Goal: Task Accomplishment & Management: Complete application form

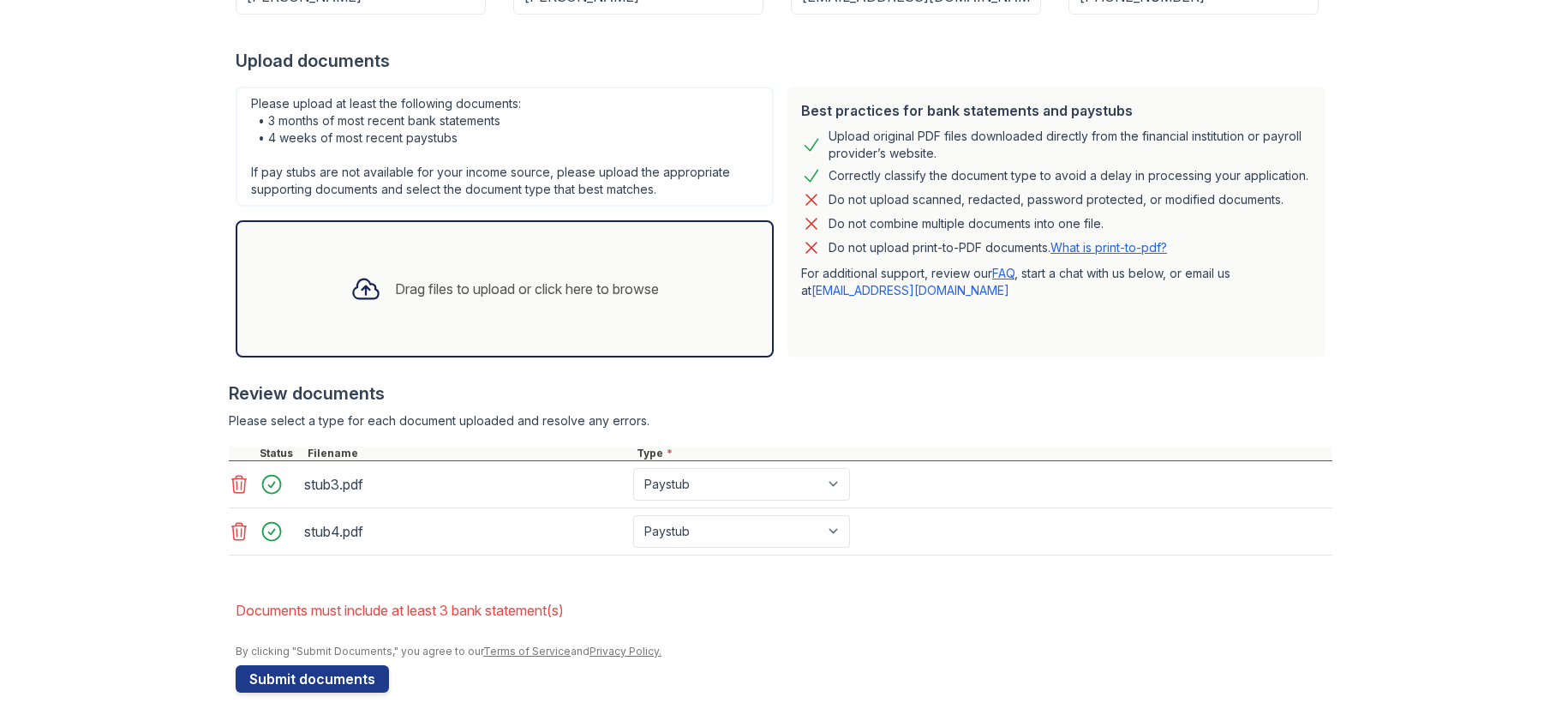
scroll to position [636, 0]
click at [333, 665] on button "Submit documents" at bounding box center [312, 679] width 154 height 28
click at [405, 279] on div "Drag files to upload or click here to browse" at bounding box center [527, 289] width 264 height 21
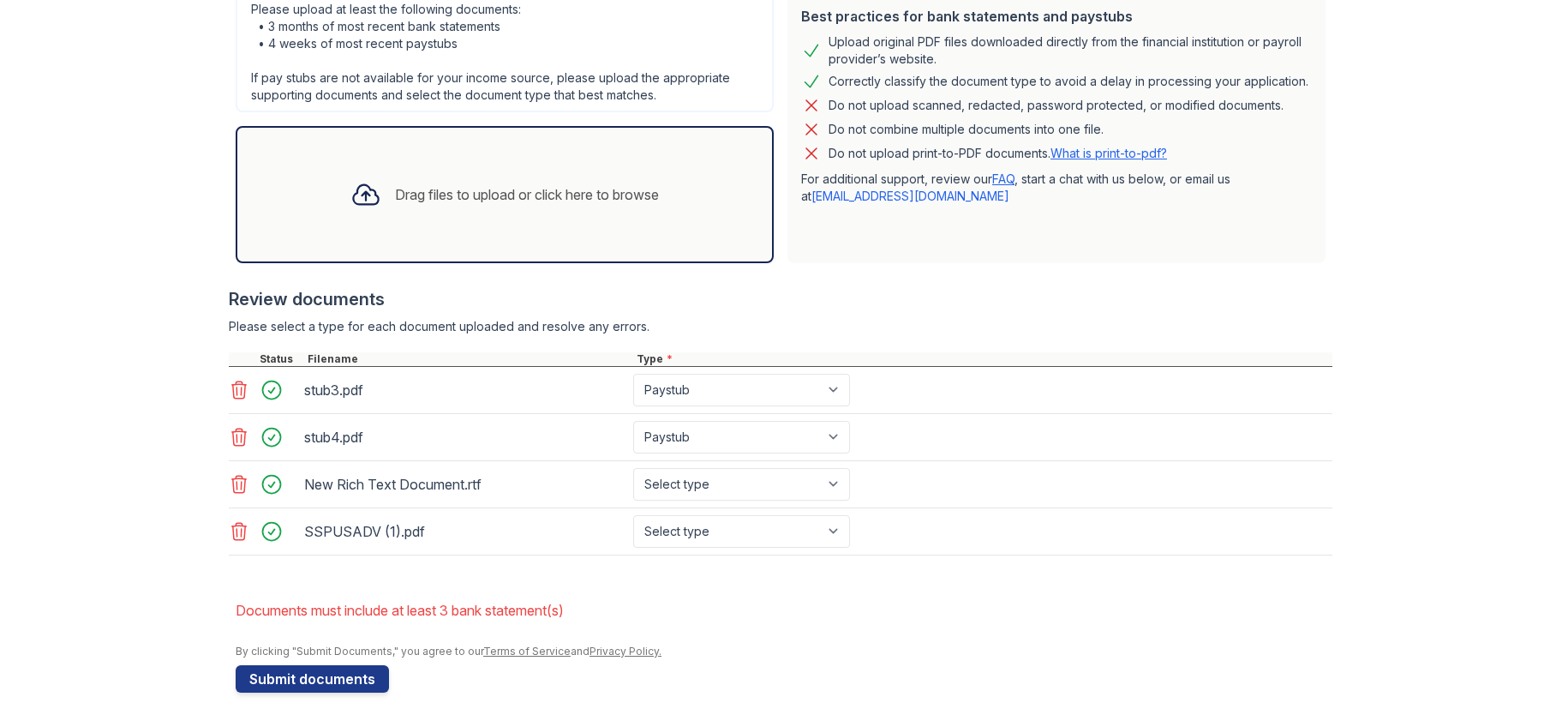
click at [395, 205] on div "Drag files to upload or click here to browse" at bounding box center [527, 195] width 264 height 21
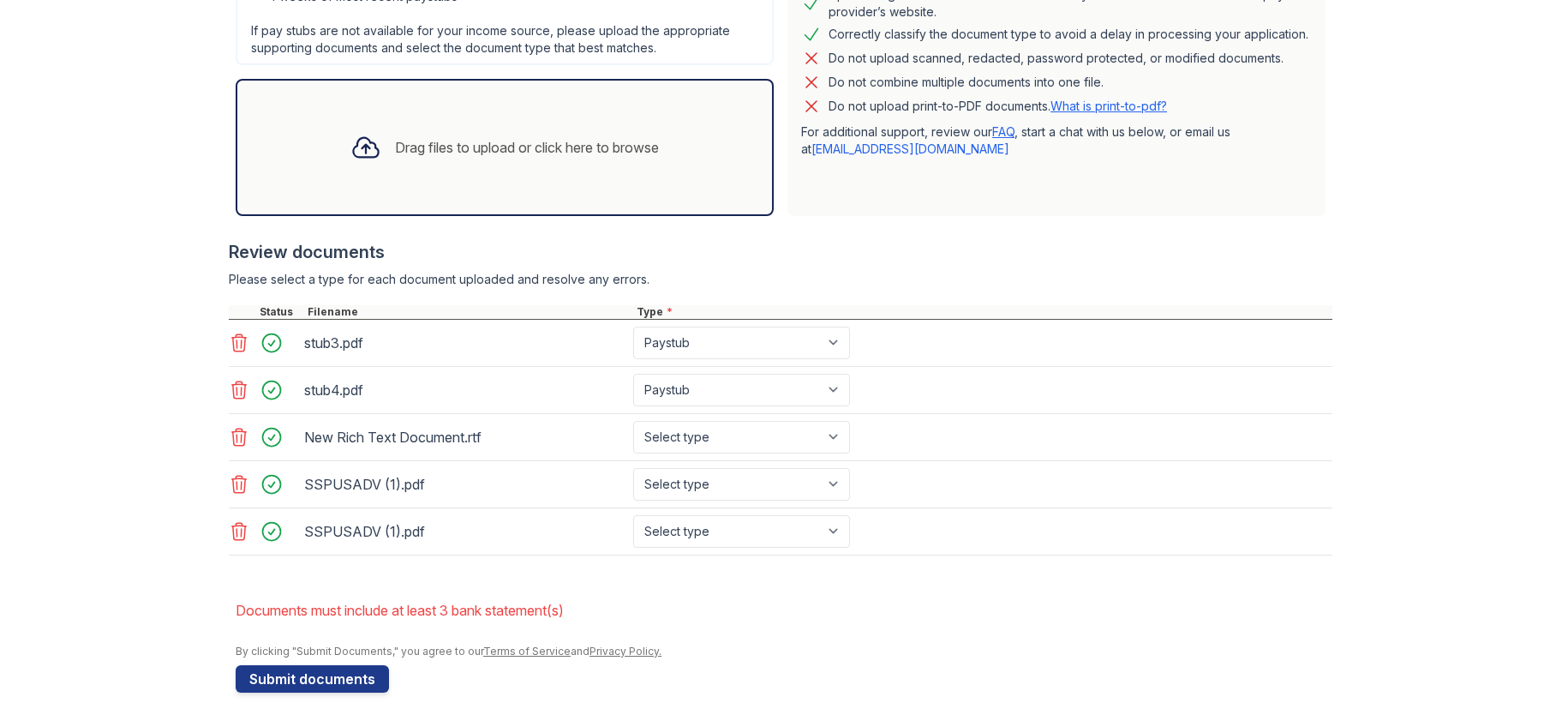
scroll to position [771, 0]
click at [234, 380] on icon at bounding box center [240, 390] width 21 height 21
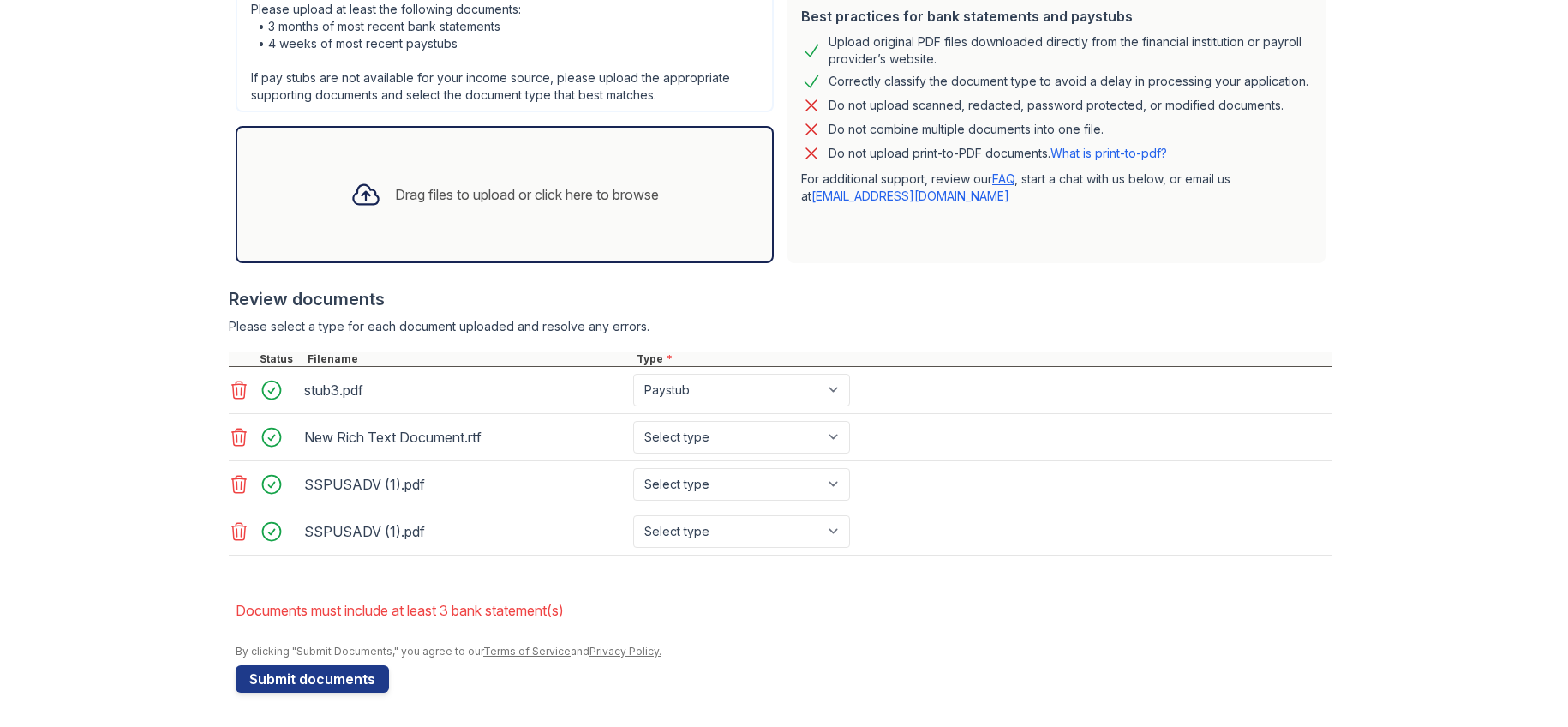
scroll to position [753, 0]
click at [414, 184] on div "Drag files to upload or click here to browse" at bounding box center [527, 195] width 264 height 21
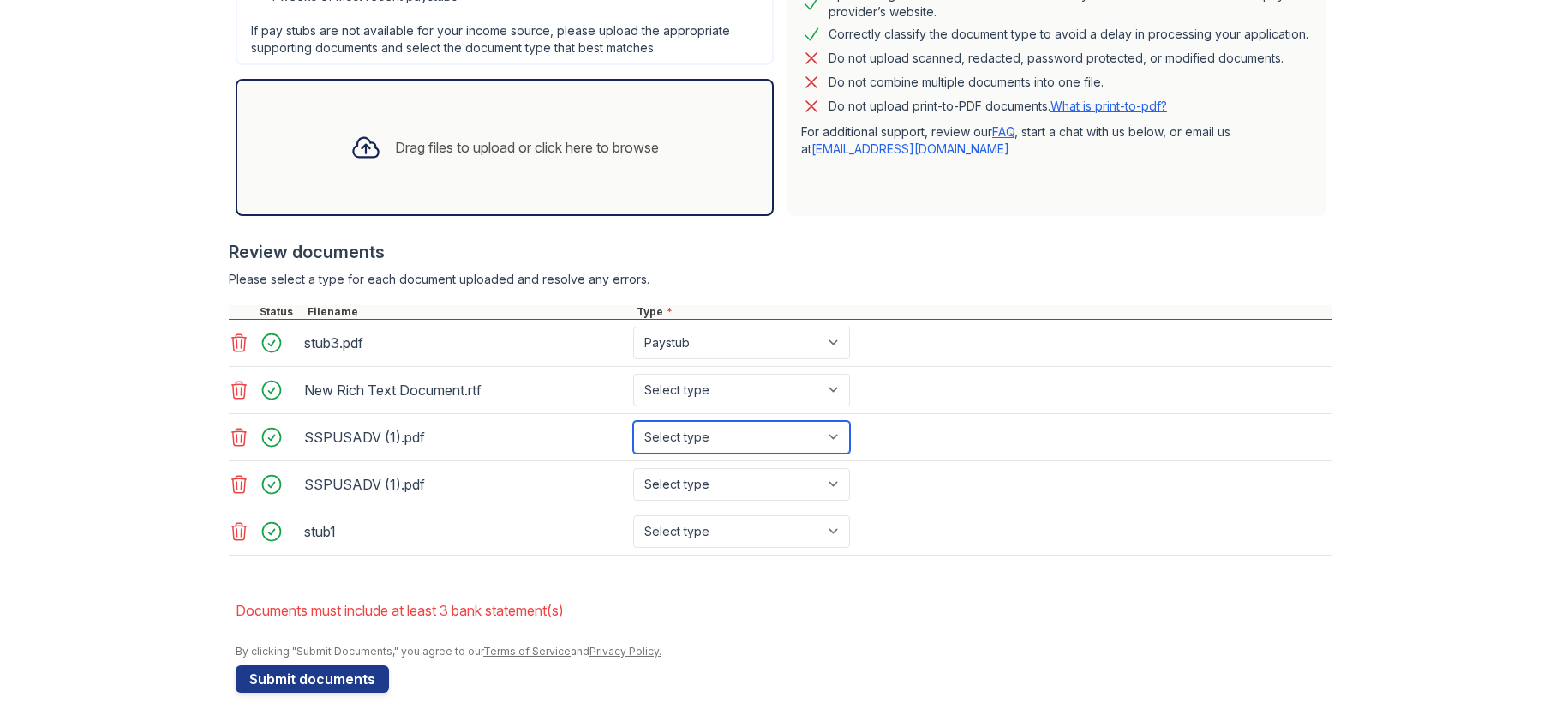
click at [850, 421] on select "Select type Paystub Bank Statement Offer Letter Tax Documents Benefit Award Let…" at bounding box center [741, 438] width 217 height 33
select select "paystub"
click at [726, 421] on select "Select type Paystub Bank Statement Offer Letter Tax Documents Benefit Award Let…" at bounding box center [741, 438] width 217 height 33
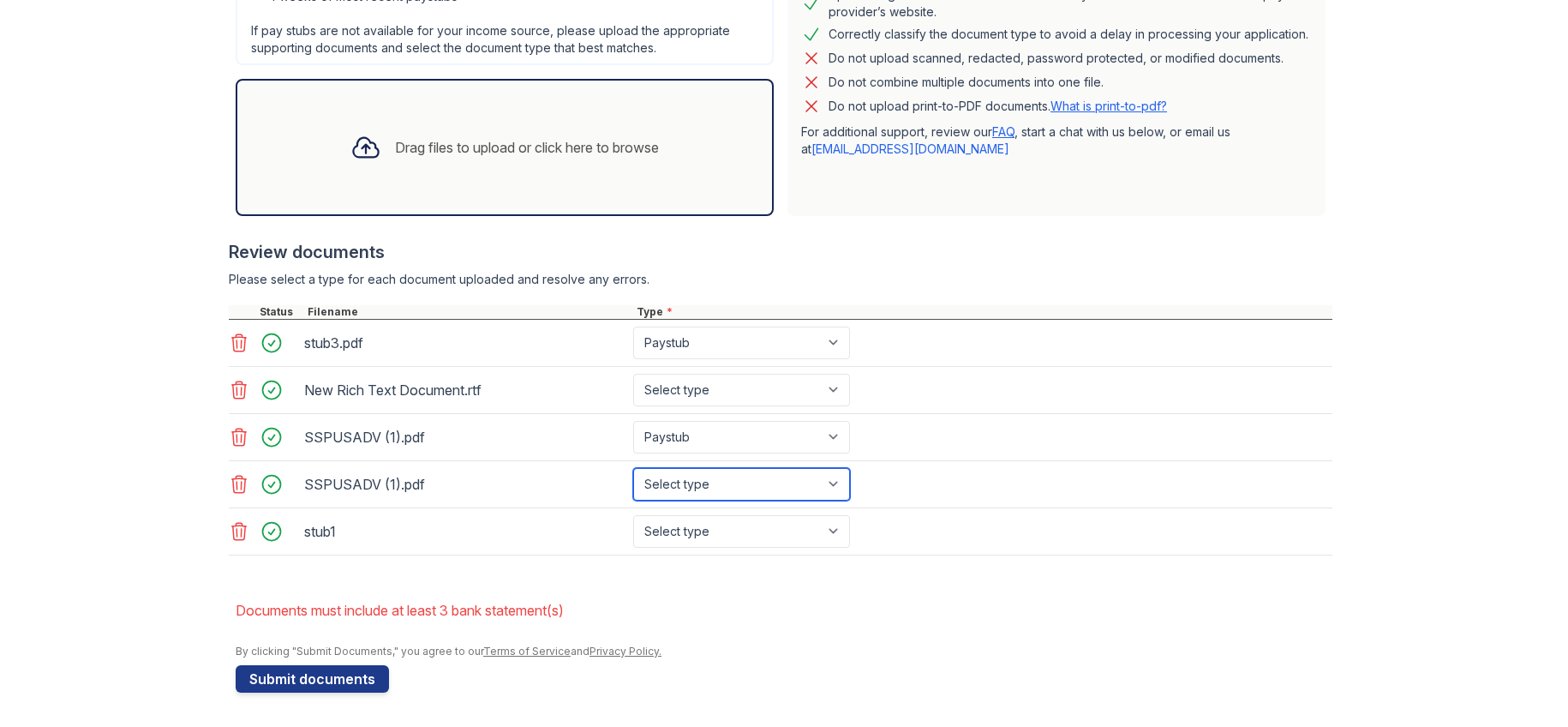
drag, startPoint x: 976, startPoint y: 455, endPoint x: 965, endPoint y: 456, distance: 11.0
click at [850, 468] on select "Select type Paystub Bank Statement Offer Letter Tax Documents Benefit Award Let…" at bounding box center [741, 485] width 217 height 33
select select "paystub"
click at [726, 468] on select "Select type Paystub Bank Statement Offer Letter Tax Documents Benefit Award Let…" at bounding box center [741, 485] width 217 height 33
drag, startPoint x: 979, startPoint y: 519, endPoint x: 946, endPoint y: 516, distance: 33.1
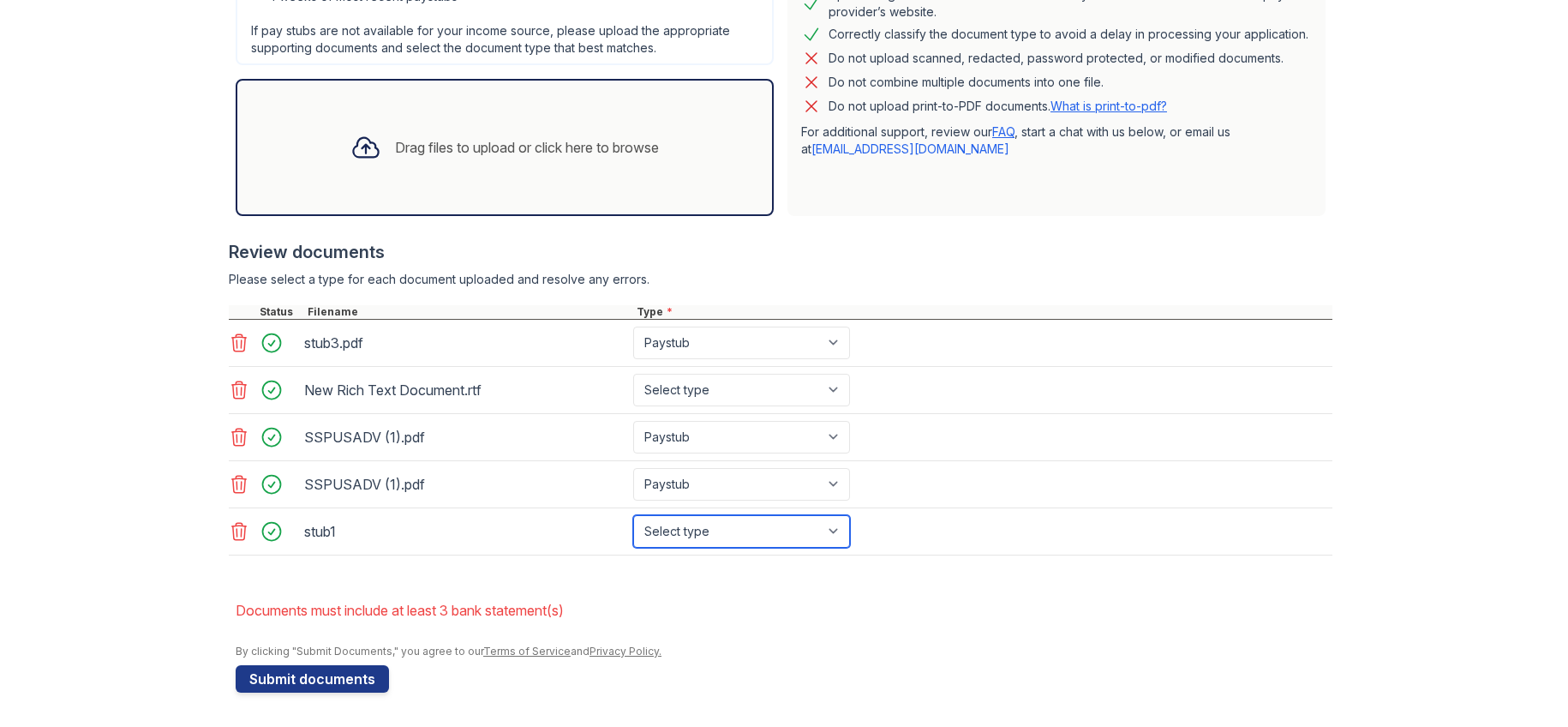
click at [850, 519] on select "Select type Paystub Bank Statement Offer Letter Tax Documents Benefit Award Let…" at bounding box center [741, 532] width 217 height 33
select select "paystub"
click at [726, 515] on select "Select type Paystub Bank Statement Offer Letter Tax Documents Benefit Award Let…" at bounding box center [741, 532] width 217 height 33
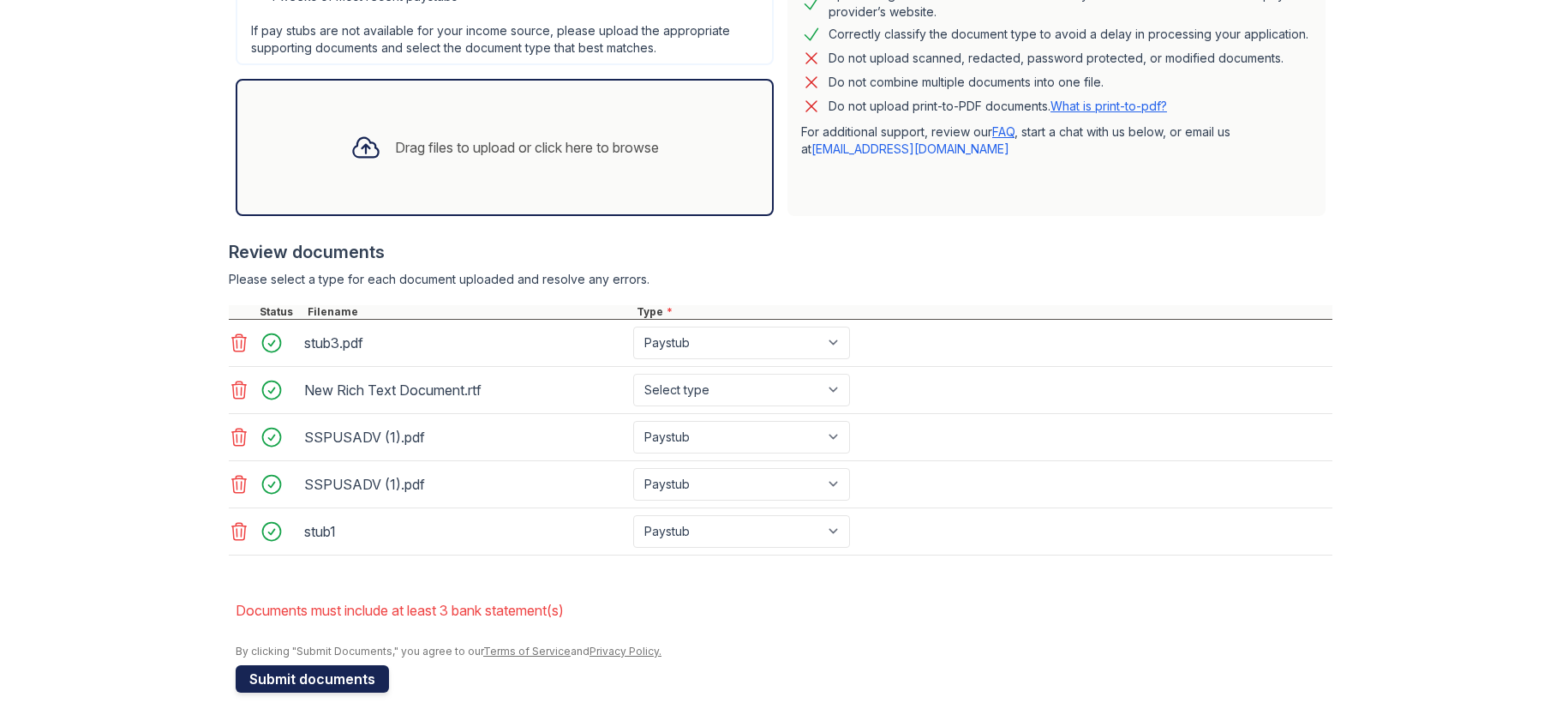
click at [306, 677] on button "Submit documents" at bounding box center [312, 679] width 154 height 28
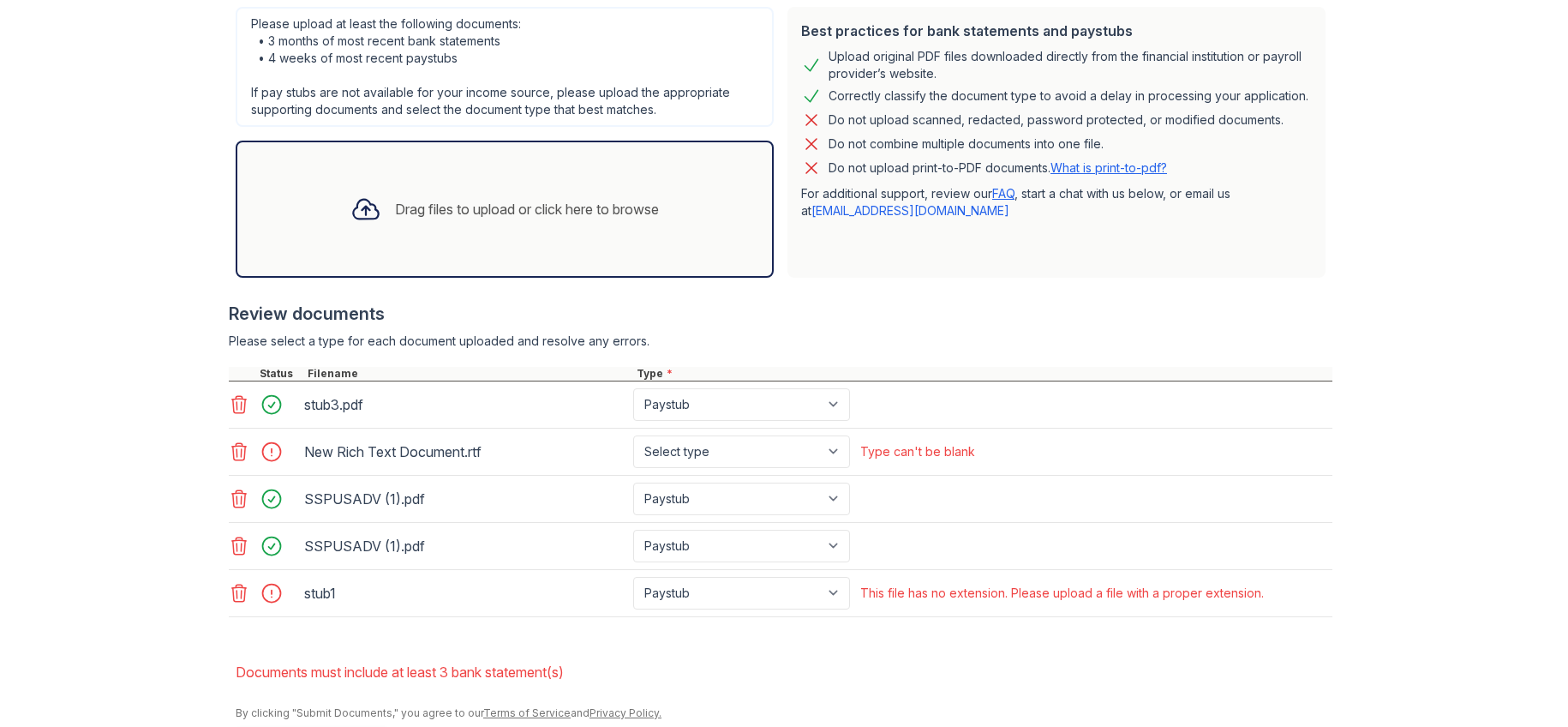
scroll to position [823, 0]
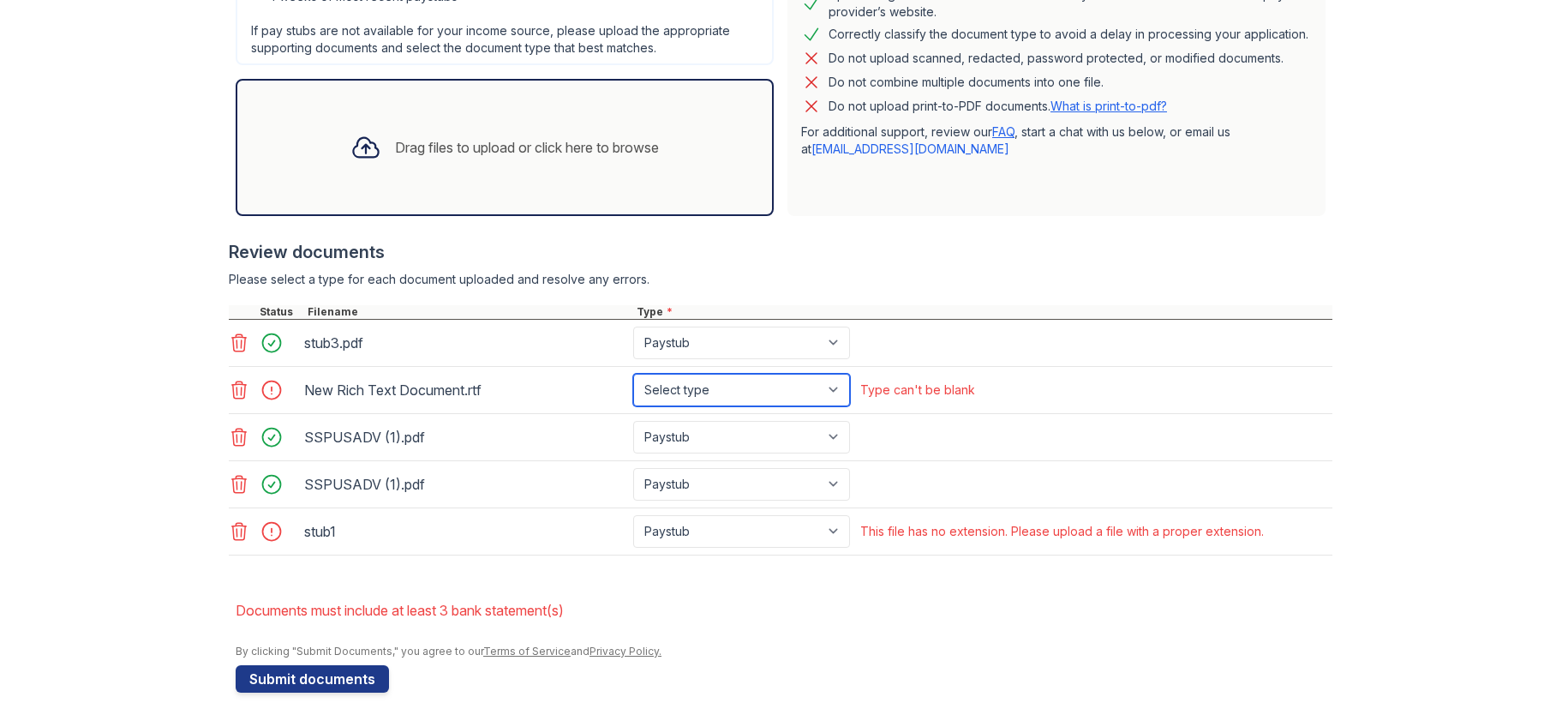
click at [850, 373] on select "Select type Paystub Bank Statement Offer Letter Tax Documents Benefit Award Let…" at bounding box center [741, 390] width 217 height 33
select select "paystub"
click at [726, 373] on select "Select type Paystub Bank Statement Offer Letter Tax Documents Benefit Award Let…" at bounding box center [741, 390] width 217 height 33
click at [239, 521] on icon at bounding box center [240, 532] width 21 height 21
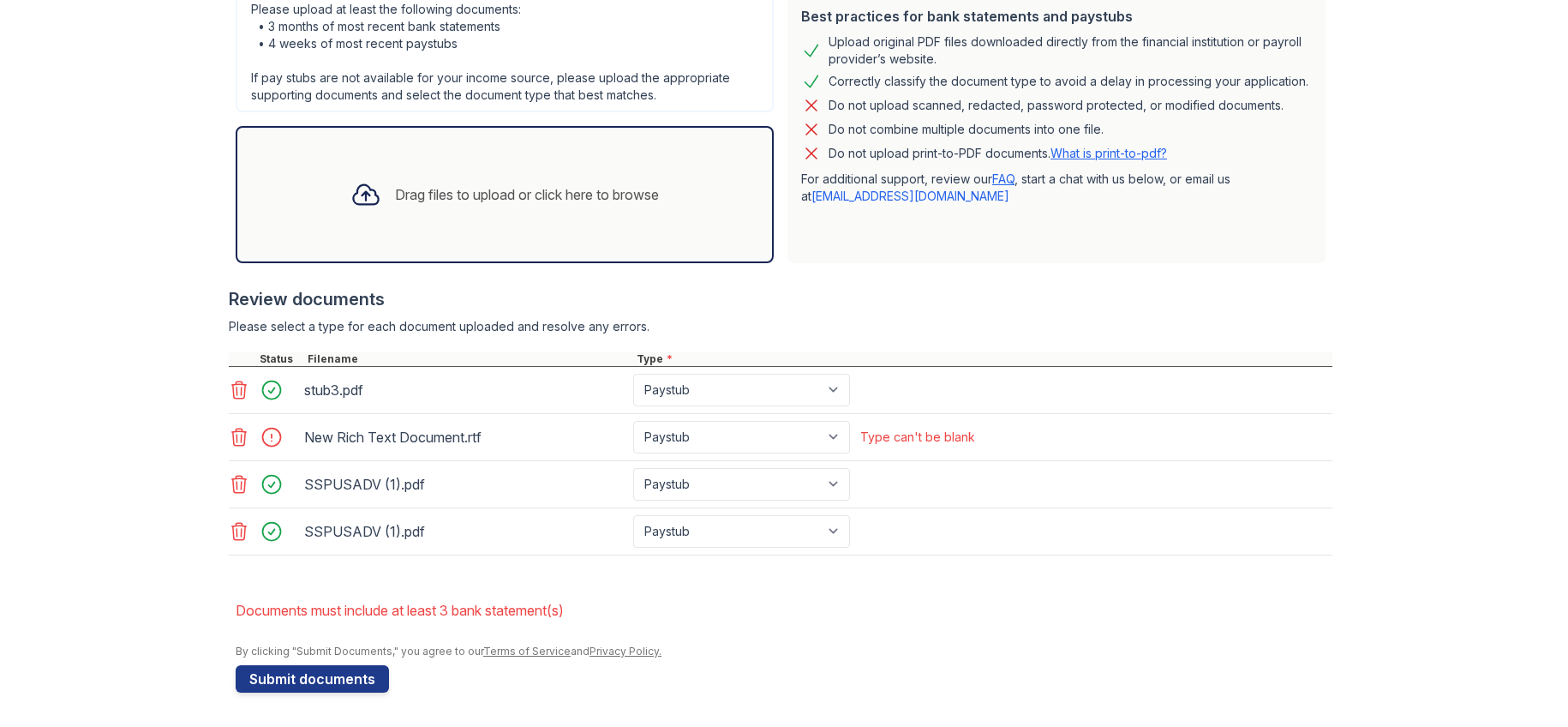
scroll to position [753, 0]
click at [312, 665] on button "Submit documents" at bounding box center [312, 679] width 154 height 28
click at [239, 432] on icon at bounding box center [240, 438] width 15 height 17
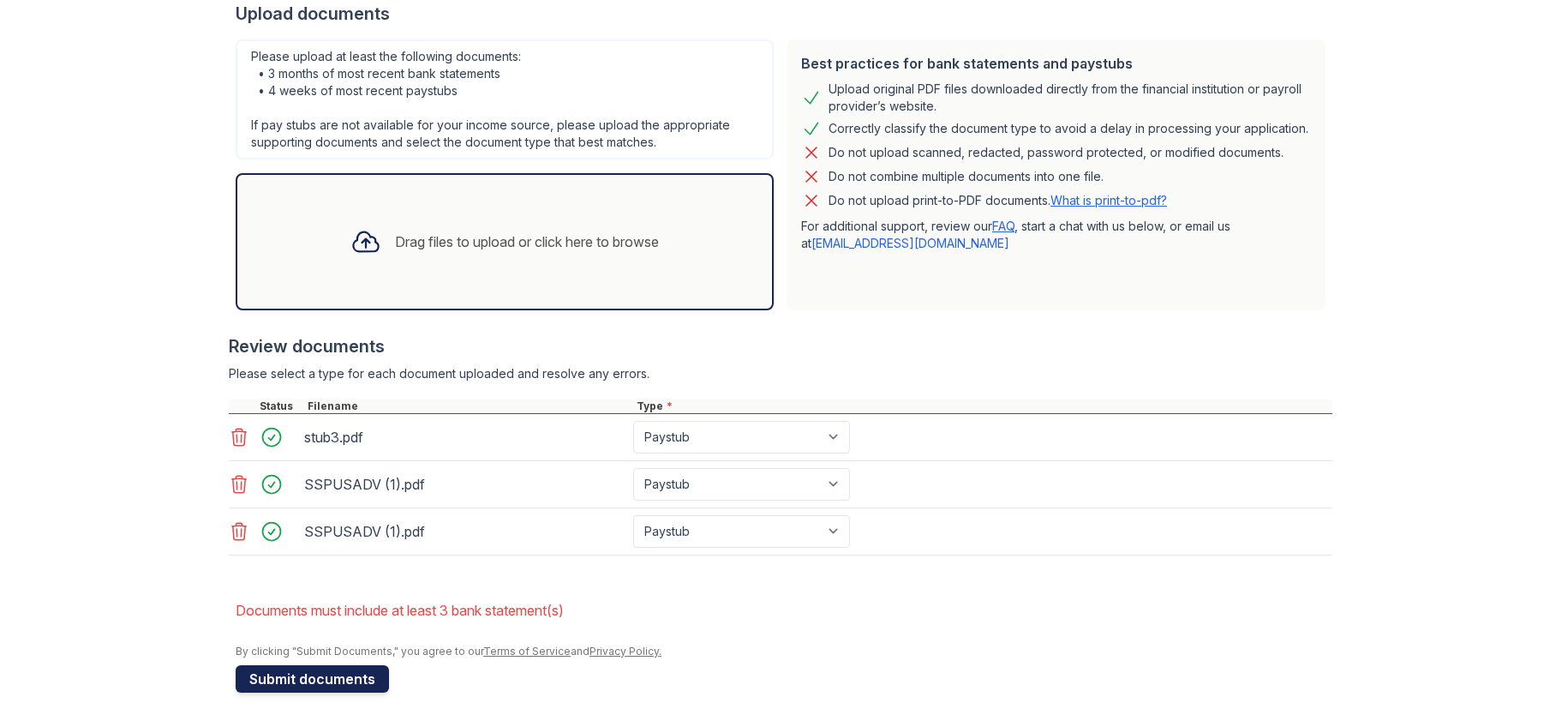
click at [319, 679] on button "Submit documents" at bounding box center [312, 679] width 154 height 28
click at [339, 665] on button "Submit documents" at bounding box center [312, 679] width 154 height 28
click at [429, 252] on div "Drag files to upload or click here to browse" at bounding box center [527, 242] width 264 height 21
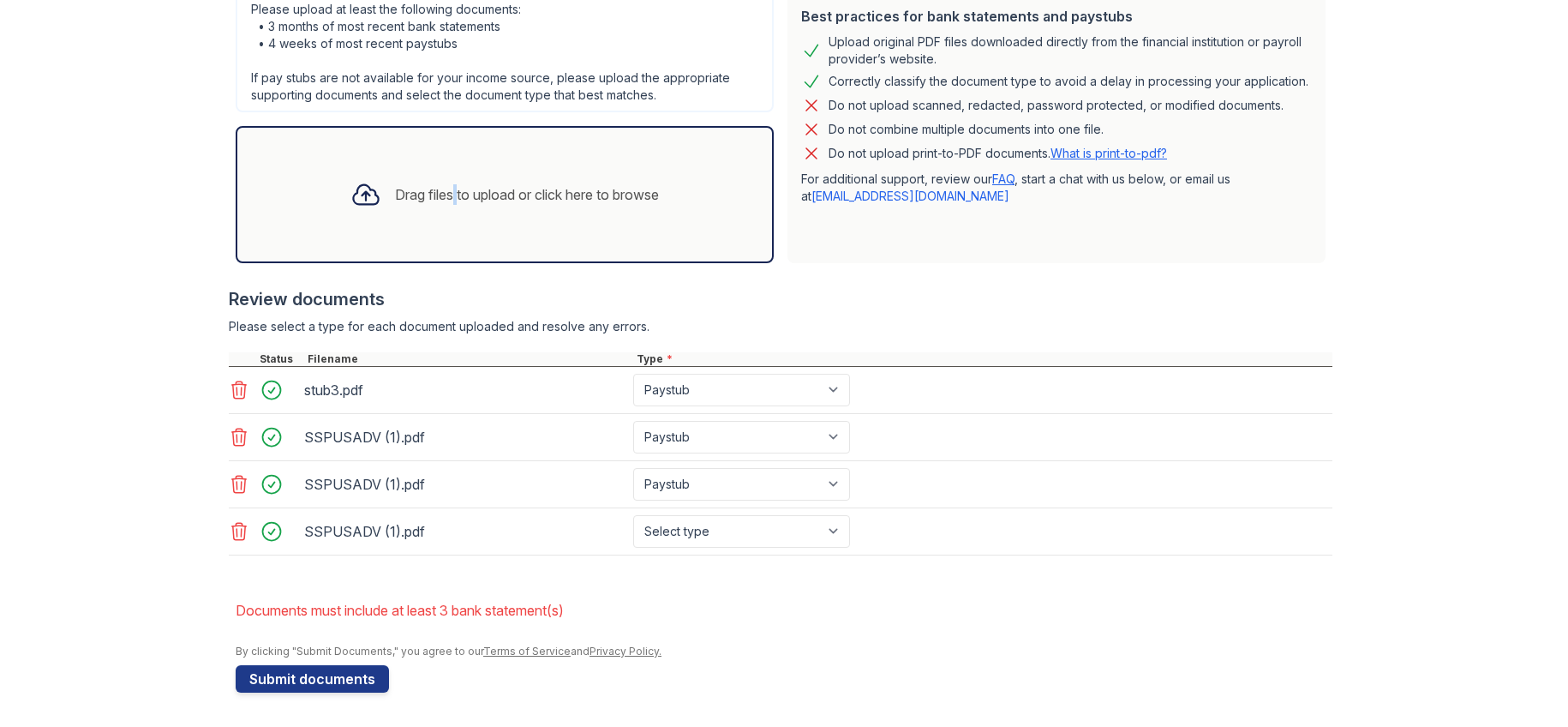
scroll to position [753, 0]
click at [369, 518] on div "SSPUSADV (1).pdf" at bounding box center [464, 532] width 322 height 28
click at [233, 523] on icon at bounding box center [240, 532] width 15 height 17
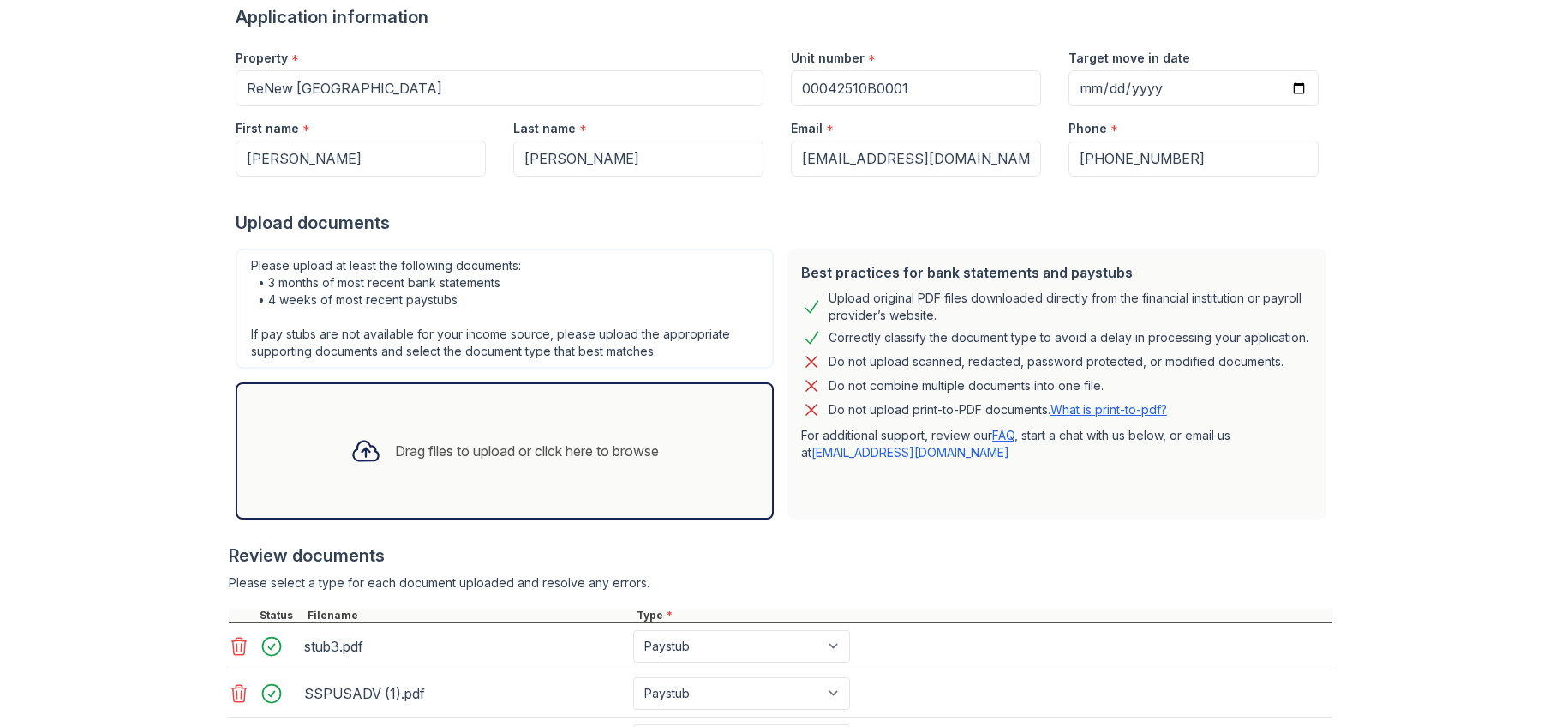
scroll to position [180, 0]
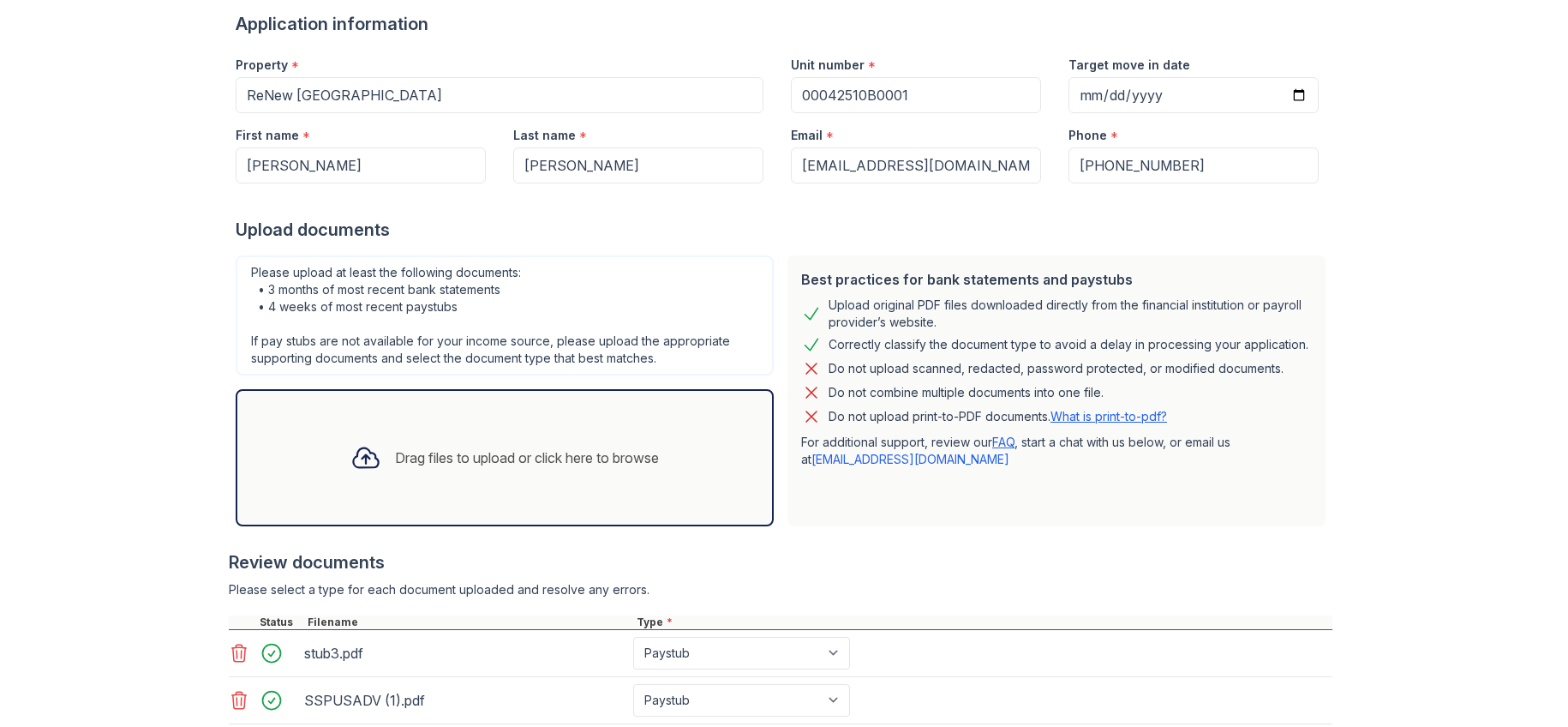
click at [448, 468] on div "Drag files to upload or click here to browse" at bounding box center [527, 458] width 264 height 21
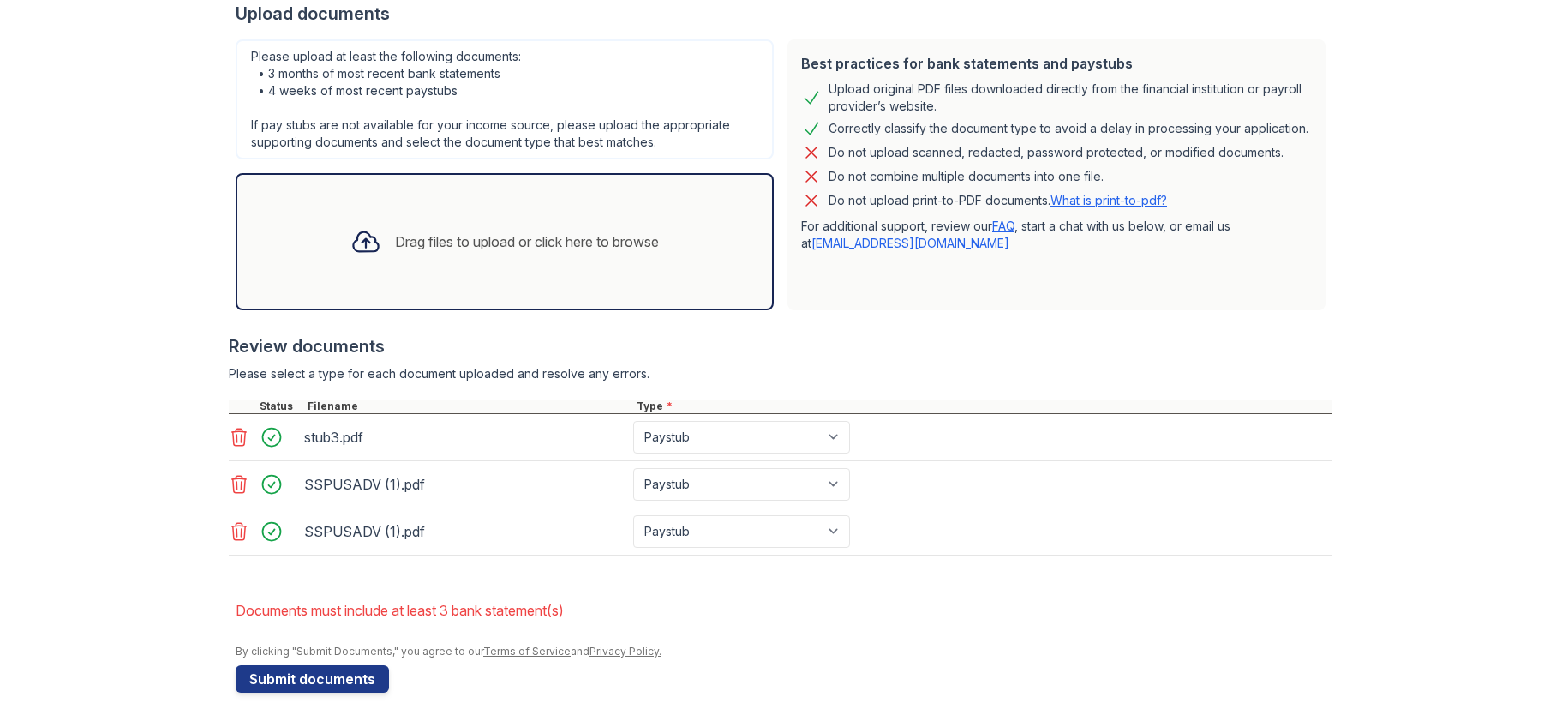
scroll to position [523, 0]
click at [527, 269] on div "Drag files to upload or click here to browse" at bounding box center [504, 241] width 336 height 58
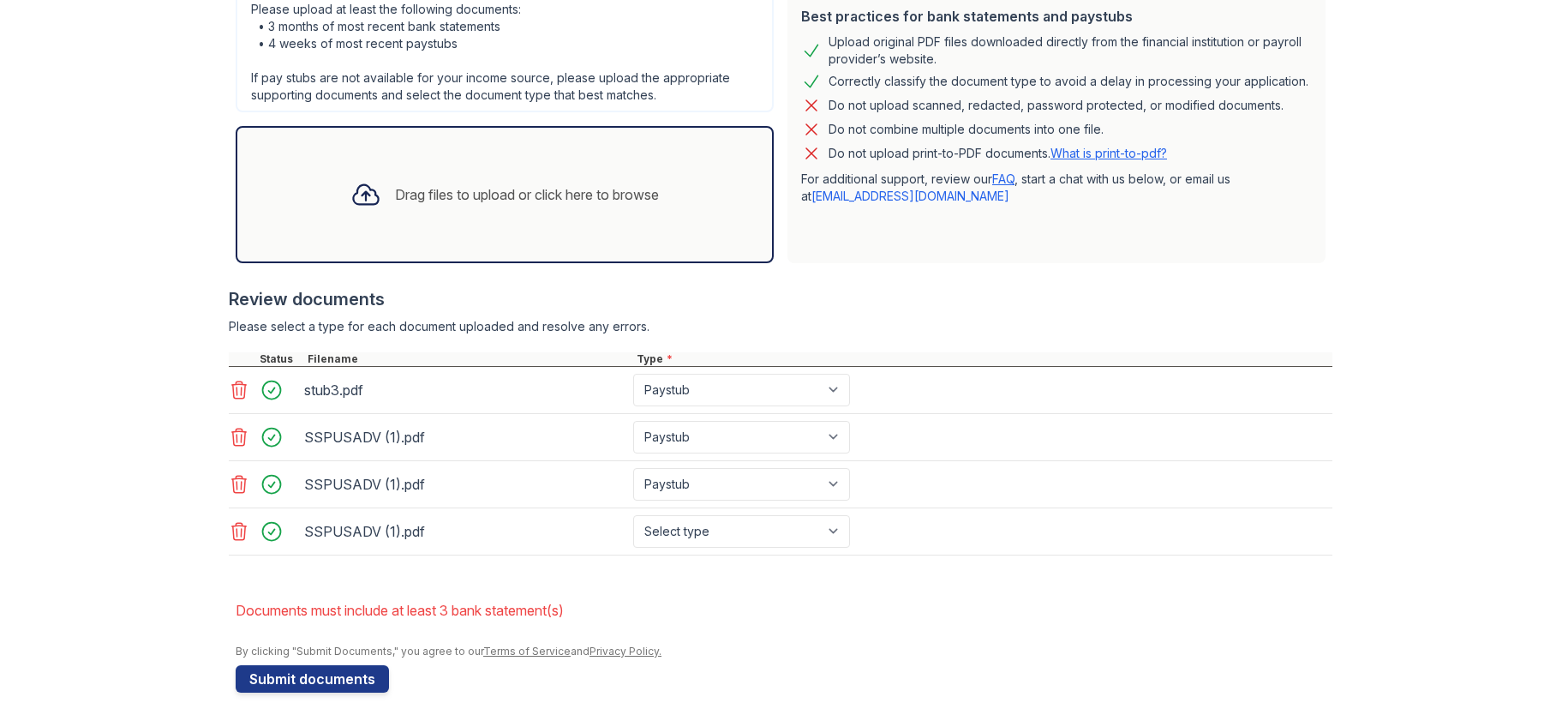
scroll to position [609, 0]
click at [850, 548] on select "Select type Paystub Bank Statement Offer Letter Tax Documents Benefit Award Let…" at bounding box center [741, 532] width 217 height 33
select select "paystub"
click at [726, 548] on select "Select type Paystub Bank Statement Offer Letter Tax Documents Benefit Award Let…" at bounding box center [741, 532] width 217 height 33
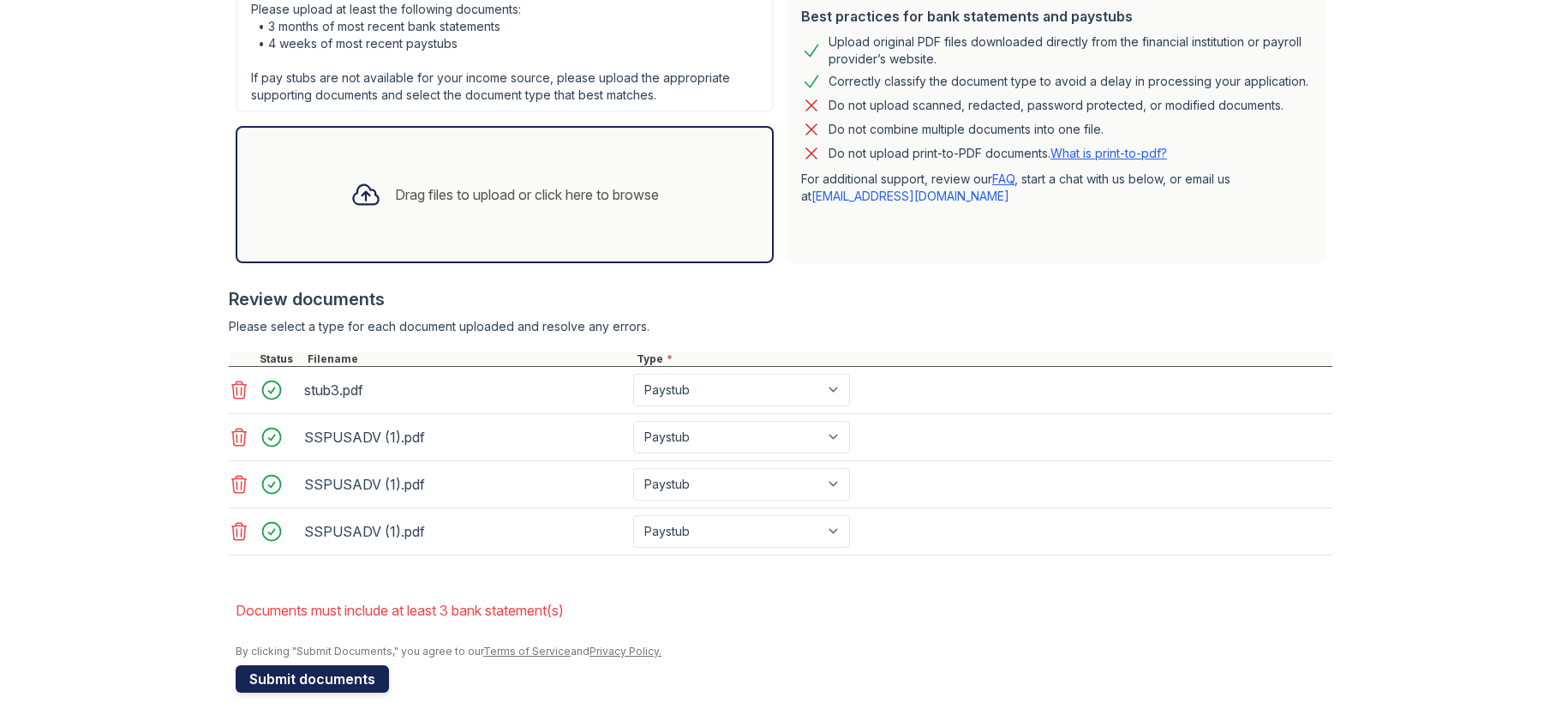
click at [339, 665] on button "Submit documents" at bounding box center [312, 679] width 154 height 28
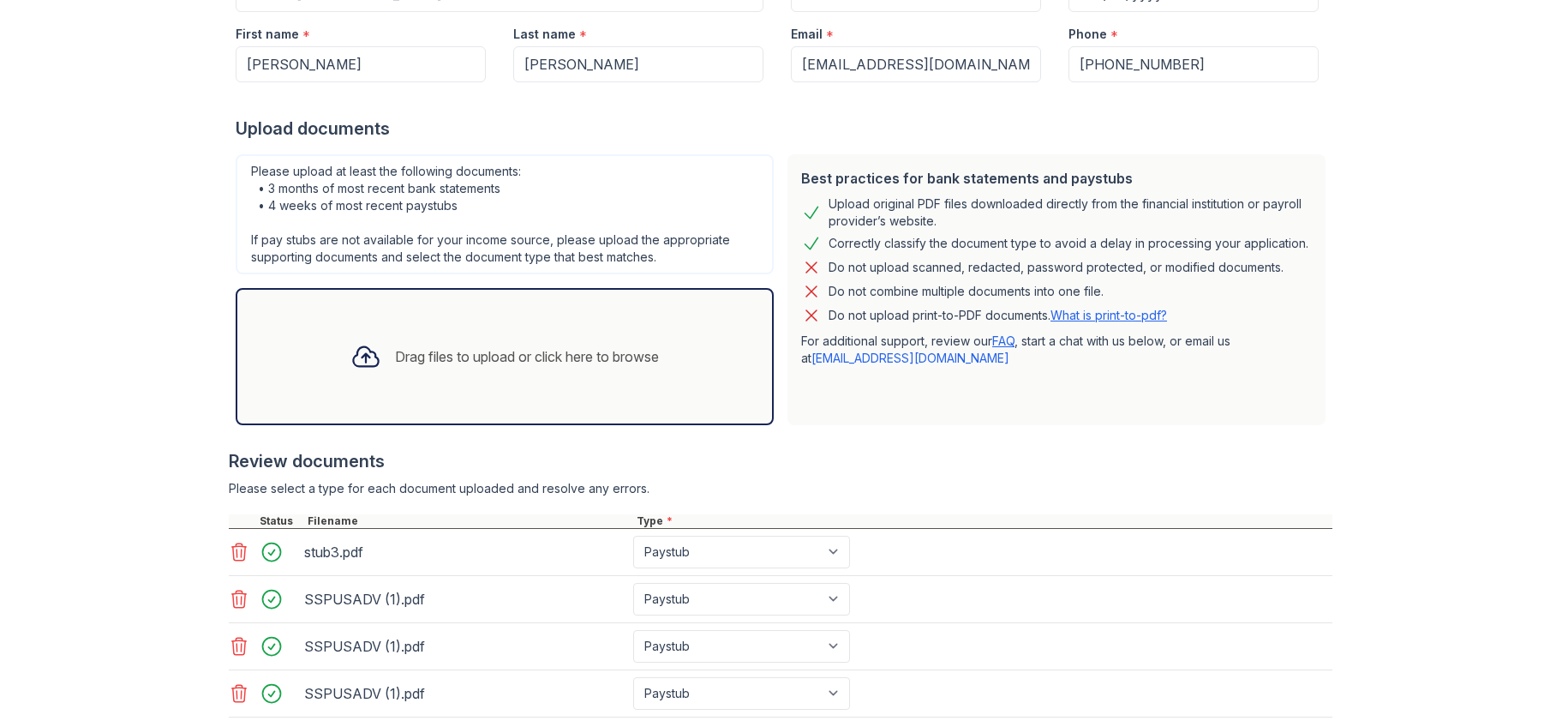
scroll to position [238, 0]
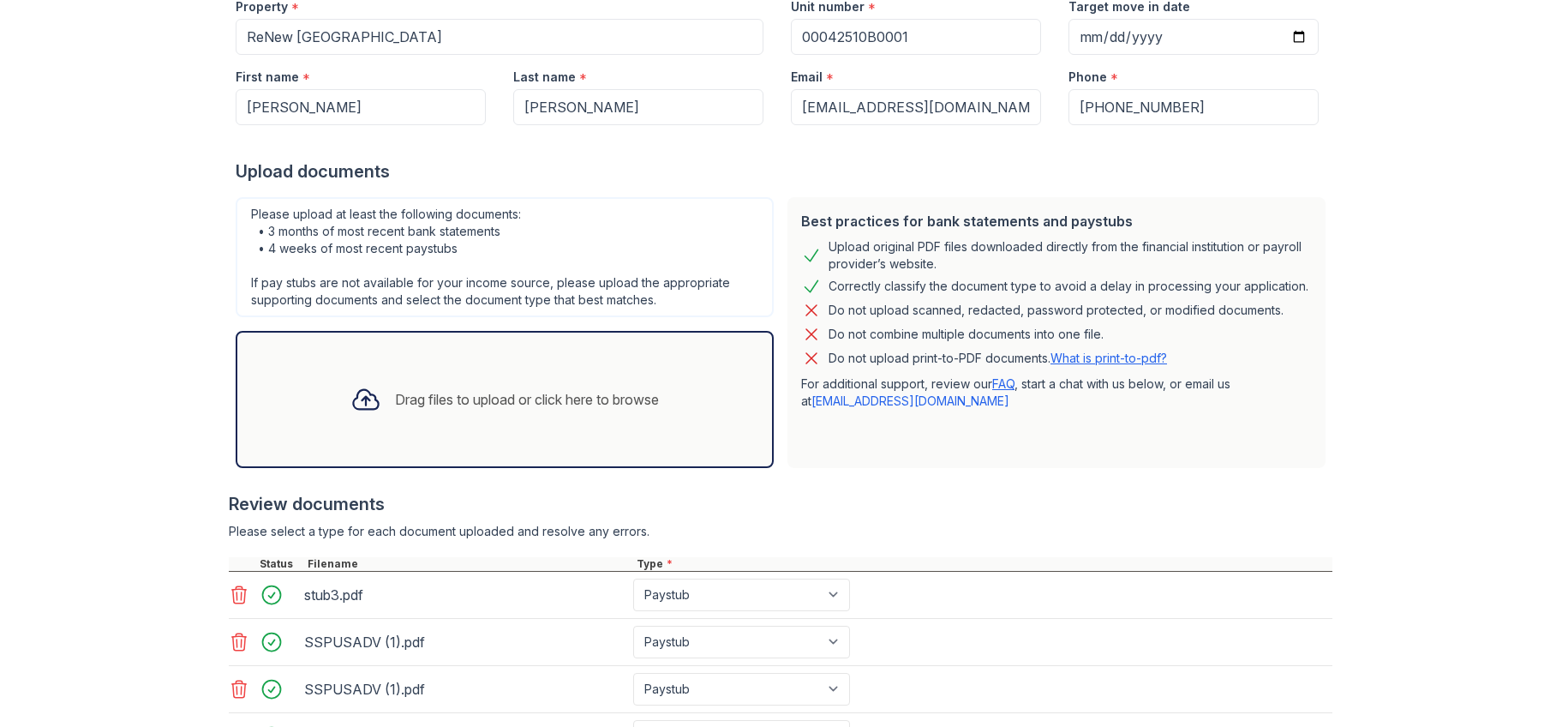
click at [1167, 366] on link "What is print-to-pdf?" at bounding box center [1109, 358] width 116 height 15
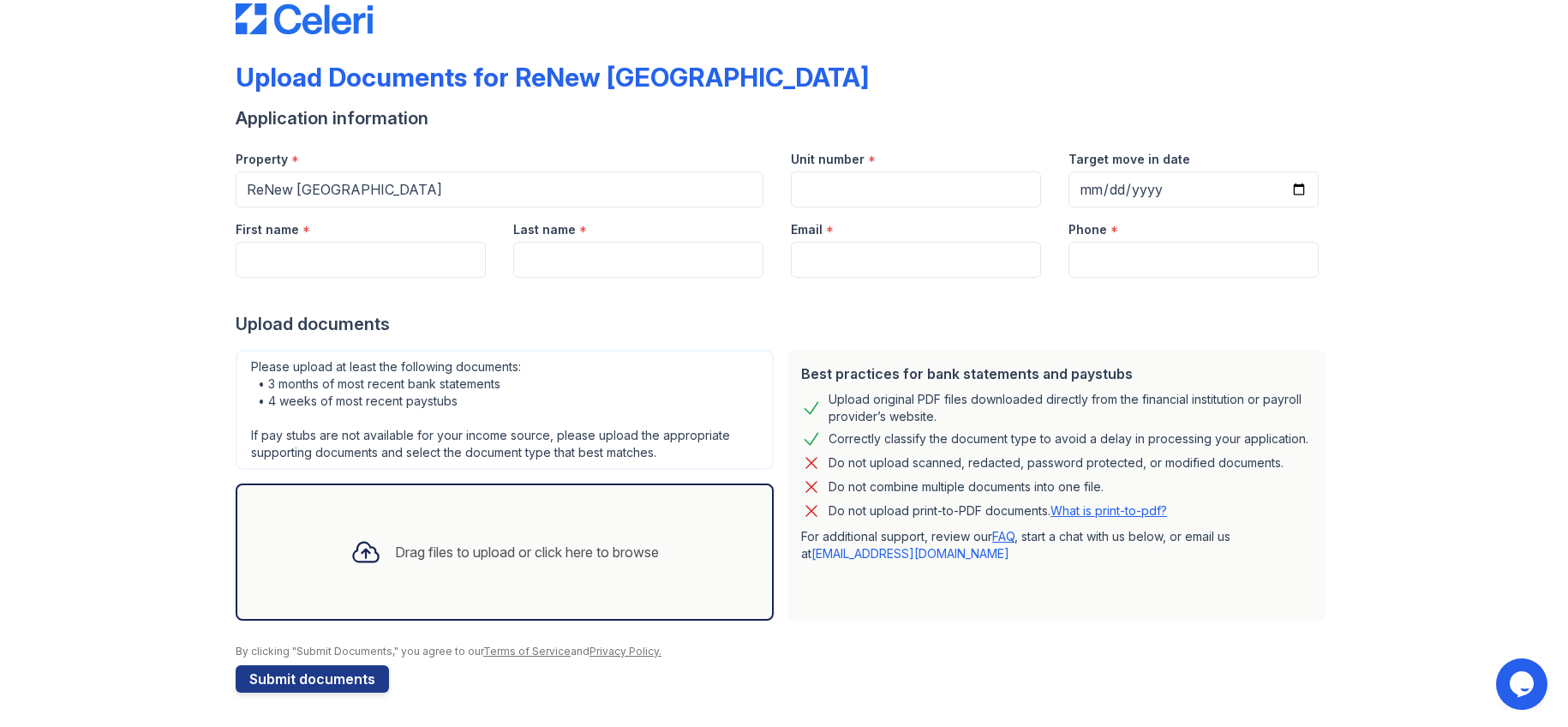
scroll to position [248, 0]
drag, startPoint x: 371, startPoint y: 492, endPoint x: 368, endPoint y: 506, distance: 14.3
click at [395, 542] on div "Drag files to upload or click here to browse" at bounding box center [527, 552] width 264 height 21
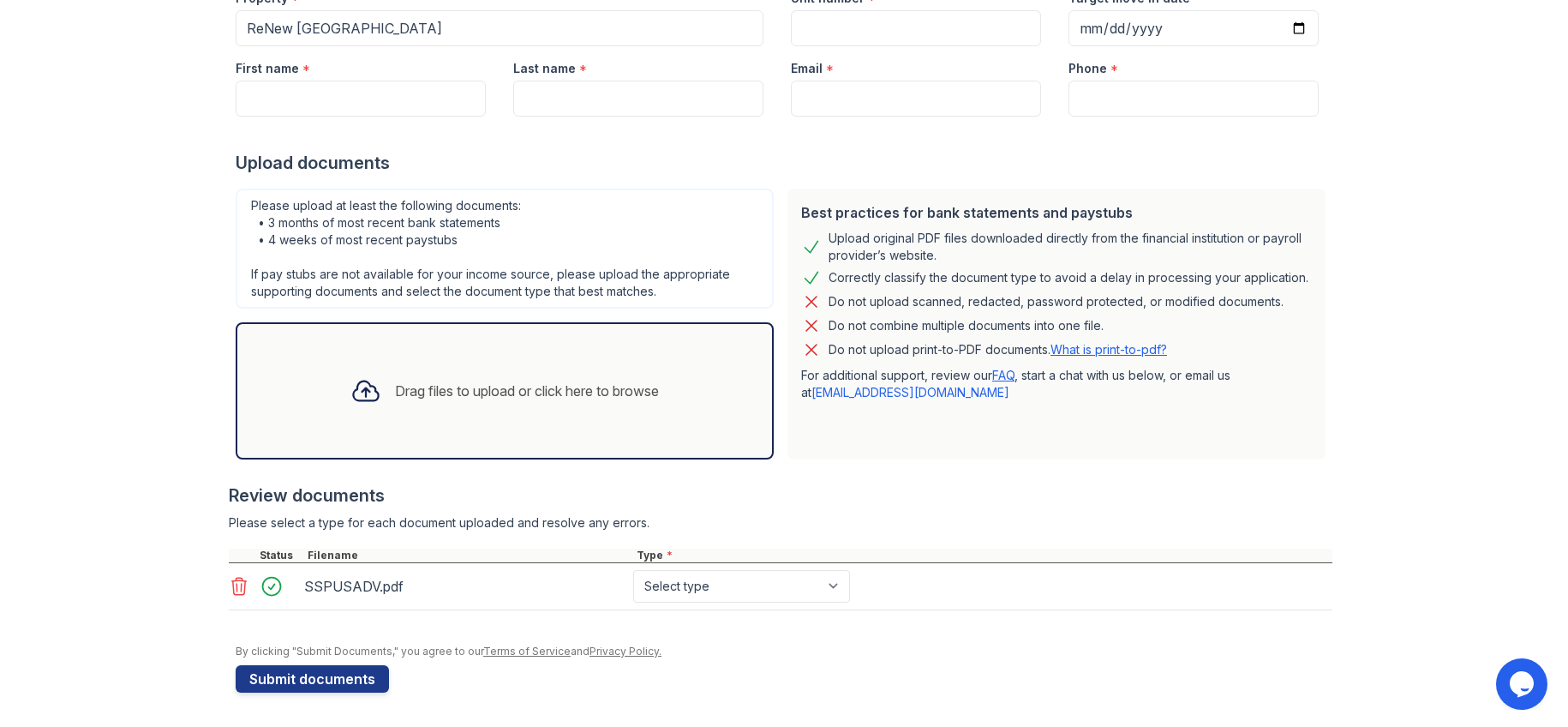
scroll to position [449, 0]
click at [850, 570] on select "Select type Paystub Bank Statement Offer Letter Tax Documents Benefit Award Let…" at bounding box center [741, 586] width 217 height 33
select select "paystub"
click at [726, 570] on select "Select type Paystub Bank Statement Offer Letter Tax Documents Benefit Award Let…" at bounding box center [741, 586] width 217 height 33
click at [349, 673] on button "Submit documents" at bounding box center [312, 679] width 154 height 28
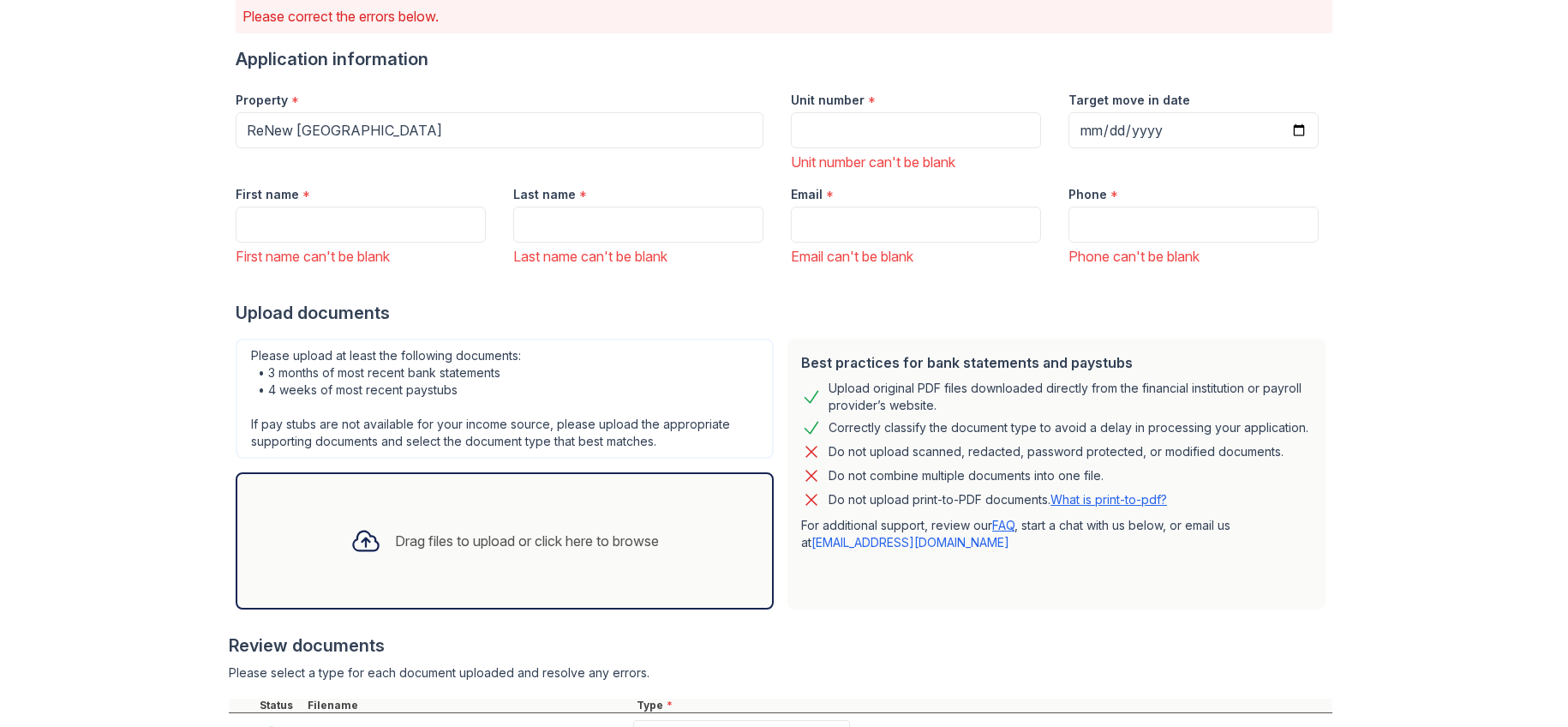
scroll to position [0, 0]
